Goal: Information Seeking & Learning: Learn about a topic

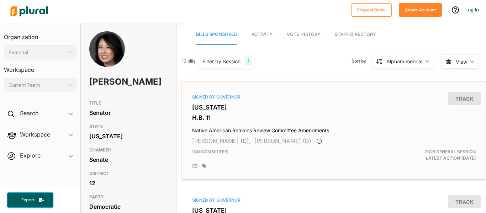
click at [320, 112] on div "Signed by Governor [US_STATE] H.B. 11 [DEMOGRAPHIC_DATA] Remains Review Committ…" at bounding box center [334, 130] width 298 height 91
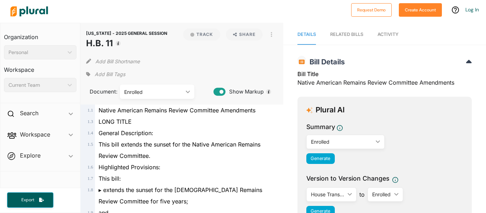
click at [388, 41] on link "Activity" at bounding box center [388, 35] width 21 height 20
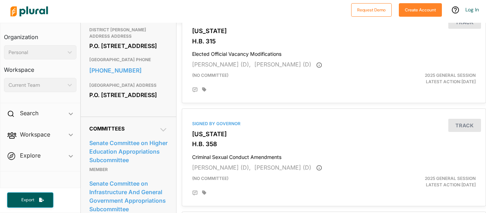
scroll to position [284, 0]
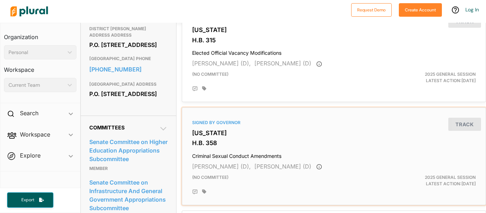
click at [252, 141] on h3 "H.B. 358" at bounding box center [334, 143] width 284 height 7
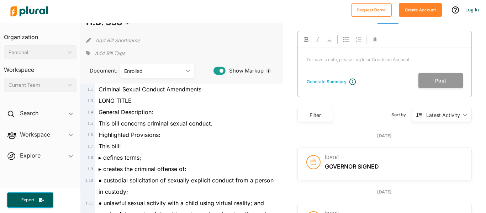
scroll to position [22, 0]
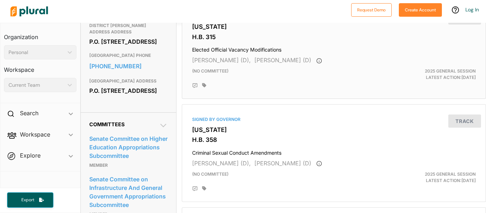
scroll to position [290, 0]
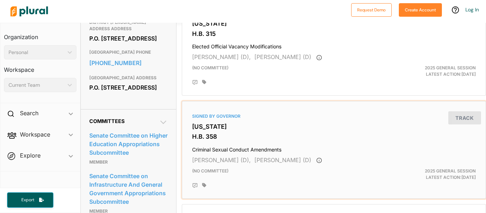
click at [271, 144] on h4 "Criminal Sexual Conduct Amendments" at bounding box center [334, 148] width 284 height 10
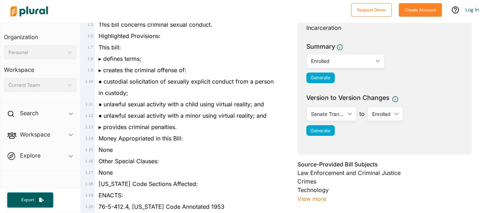
scroll to position [122, 0]
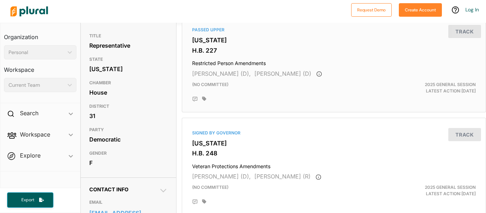
scroll to position [68, 0]
click at [289, 161] on h4 "Veteran Protections Amendments" at bounding box center [334, 165] width 284 height 10
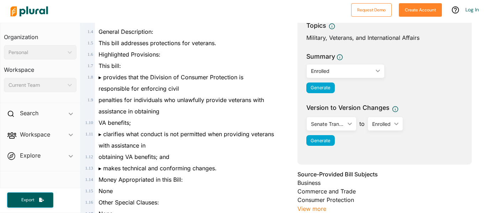
scroll to position [102, 0]
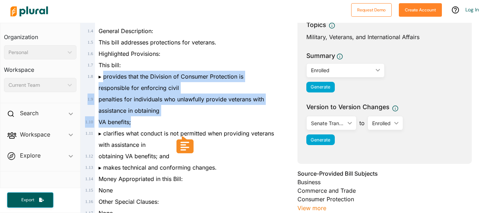
drag, startPoint x: 101, startPoint y: 77, endPoint x: 159, endPoint y: 120, distance: 72.0
copy div "provides that the Division of Consumer Protection is responsible for enforcing …"
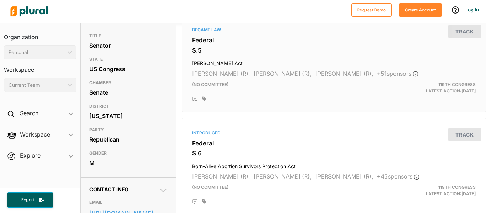
scroll to position [74, 0]
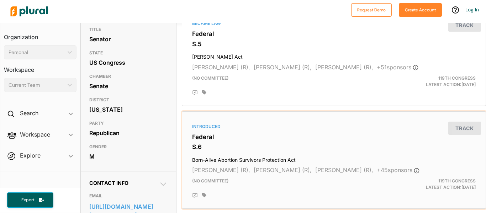
click at [307, 153] on div "Introduced Federal S.6 Born-Alive Abortion Survivors Protection Act James Lankf…" at bounding box center [334, 160] width 298 height 91
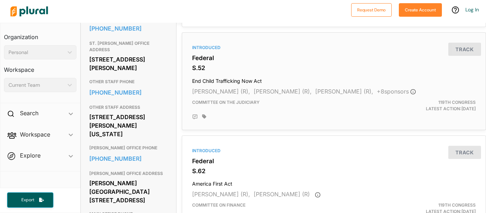
scroll to position [362, 0]
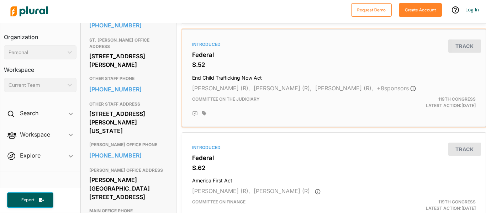
click at [270, 83] on div "Introduced Federal S.52 End Child Trafficking Now Act Marsha Blackburn (R), Bil…" at bounding box center [334, 77] width 298 height 91
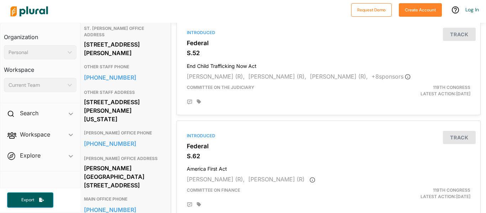
scroll to position [364, 5]
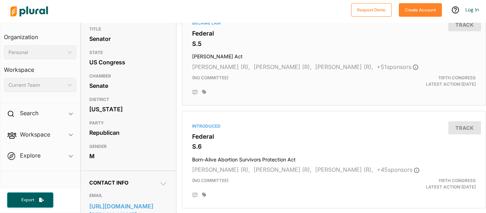
scroll to position [74, 0]
click at [254, 55] on h4 "[PERSON_NAME] Act" at bounding box center [334, 55] width 284 height 10
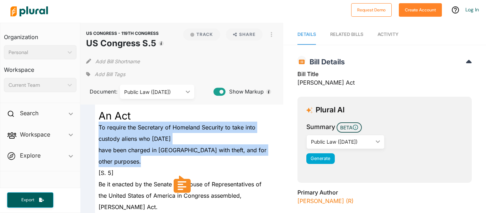
drag, startPoint x: 98, startPoint y: 126, endPoint x: 127, endPoint y: 162, distance: 47.1
copy div "To require the Secretary of Homeland Security to take into custody aliens who J…"
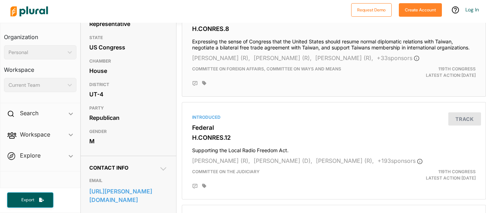
scroll to position [88, 1]
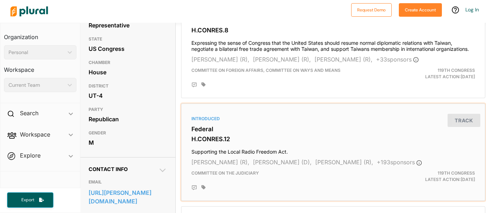
click at [282, 143] on div "Introduced Federal H.CONRES.12 Supporting the Local Radio Freedom Act. [PERSON_…" at bounding box center [333, 152] width 298 height 91
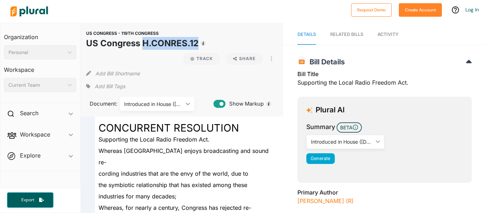
drag, startPoint x: 143, startPoint y: 44, endPoint x: 197, endPoint y: 42, distance: 54.5
click at [197, 42] on h1 "US Congress H.CONRES.12" at bounding box center [142, 43] width 112 height 13
copy h1 "H.CONRES.12"
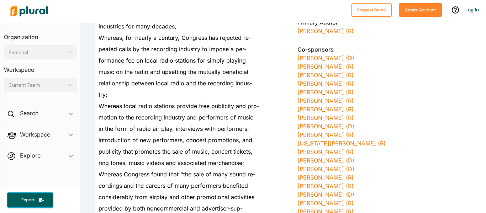
scroll to position [171, 0]
